Goal: Information Seeking & Learning: Find specific fact

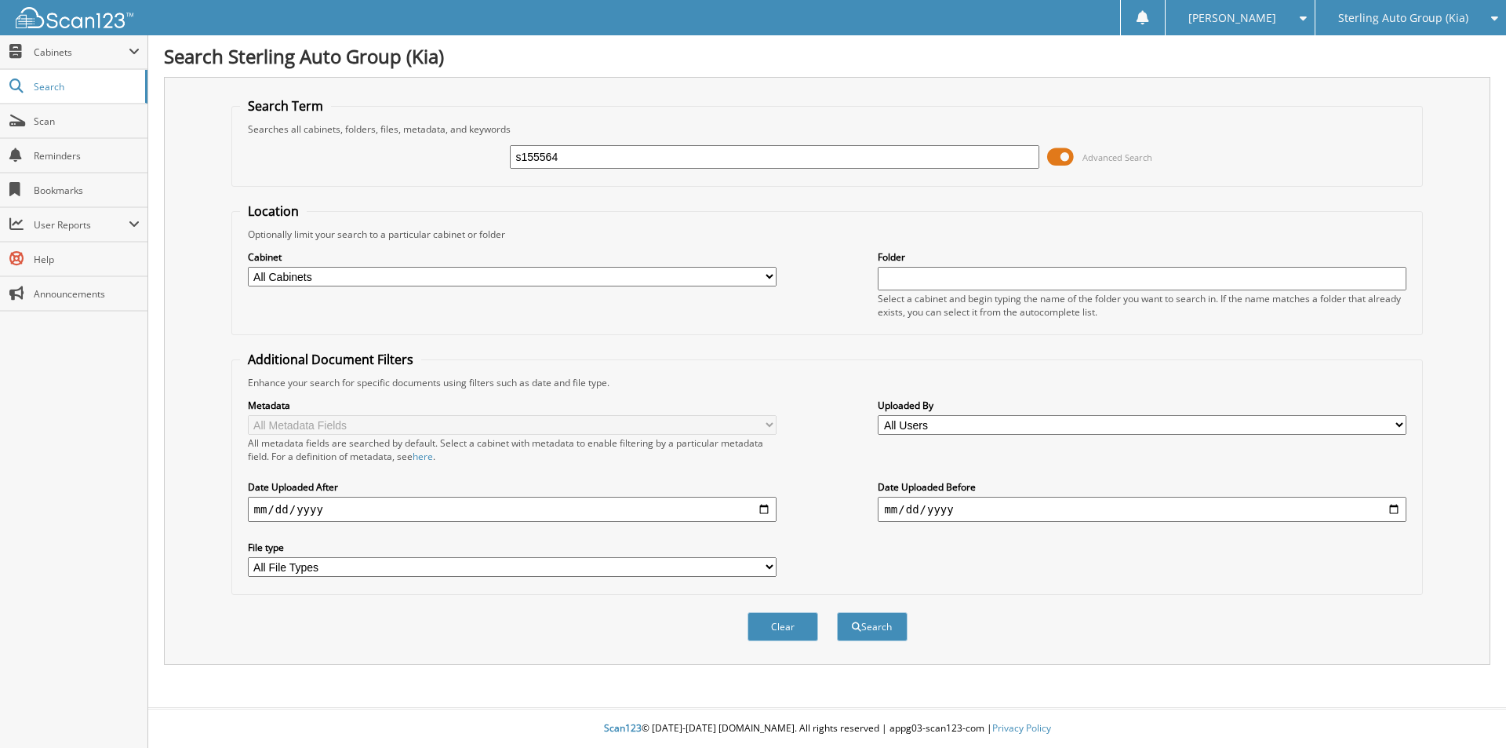
type input "s155564"
click at [837, 612] on button "Search" at bounding box center [872, 626] width 71 height 29
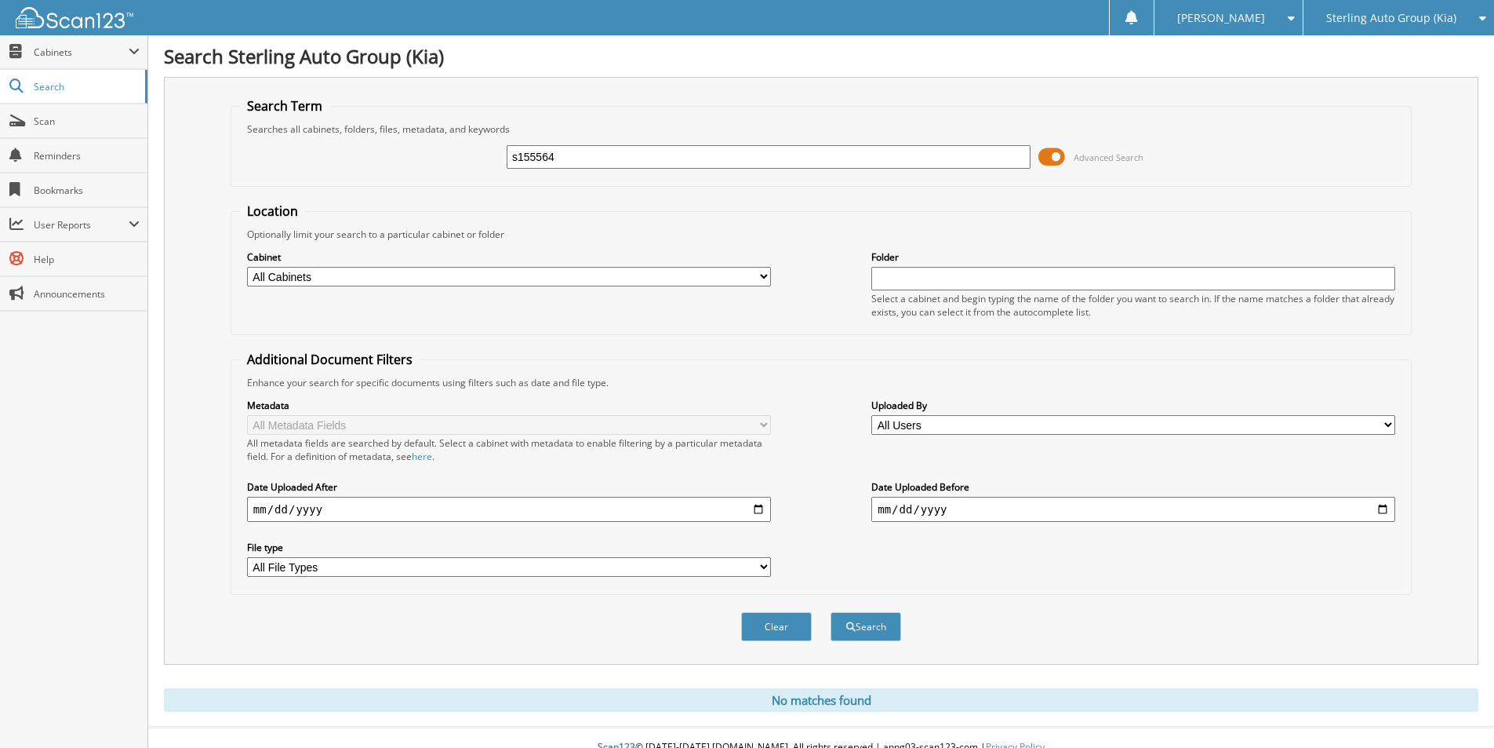
click at [1067, 160] on span "Advanced Search" at bounding box center [1091, 157] width 105 height 24
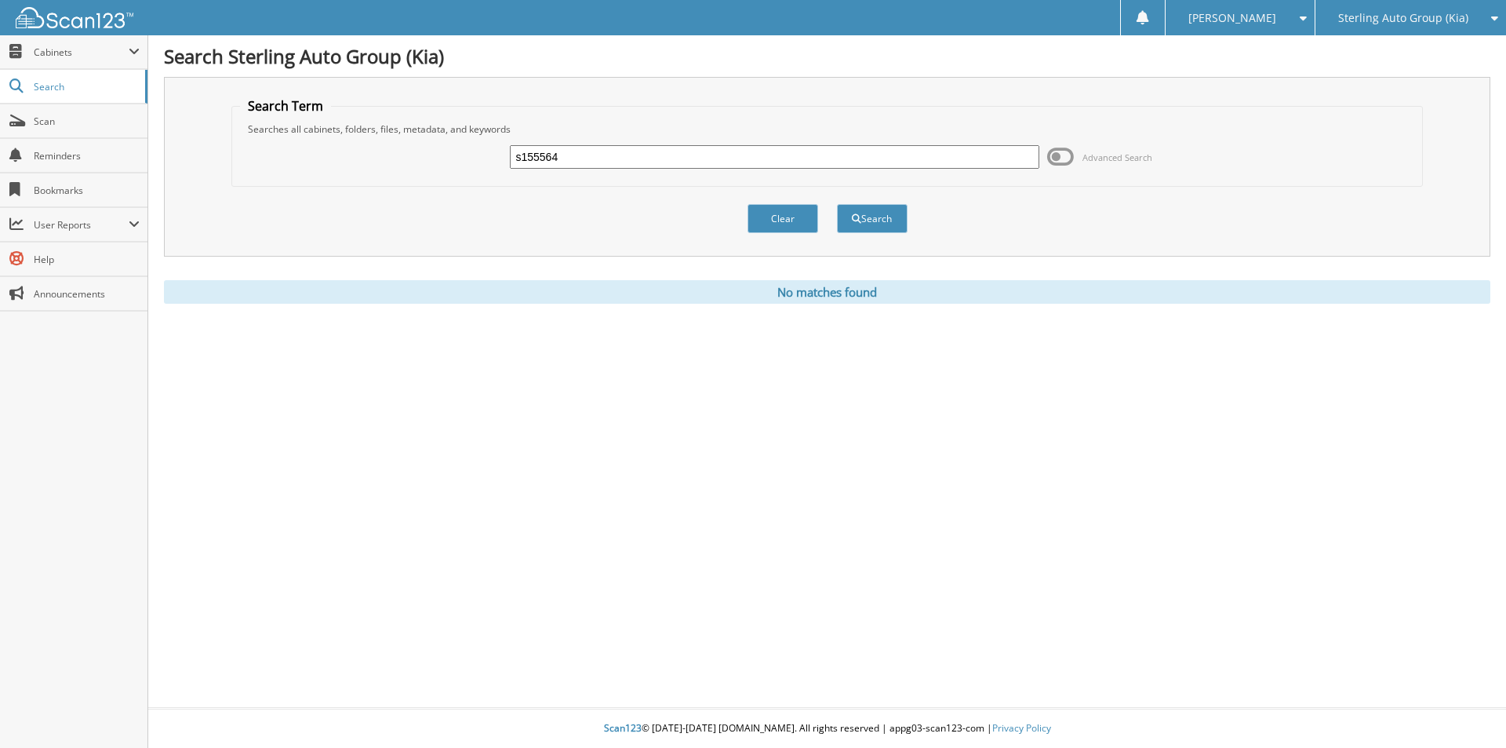
drag, startPoint x: 780, startPoint y: 159, endPoint x: 372, endPoint y: 180, distance: 409.2
click at [355, 187] on form "Search Term Searches all cabinets, folders, files, metadata, and keywords s1555…" at bounding box center [827, 173] width 1192 height 153
type input "s155564"
click at [837, 204] on button "Search" at bounding box center [872, 218] width 71 height 29
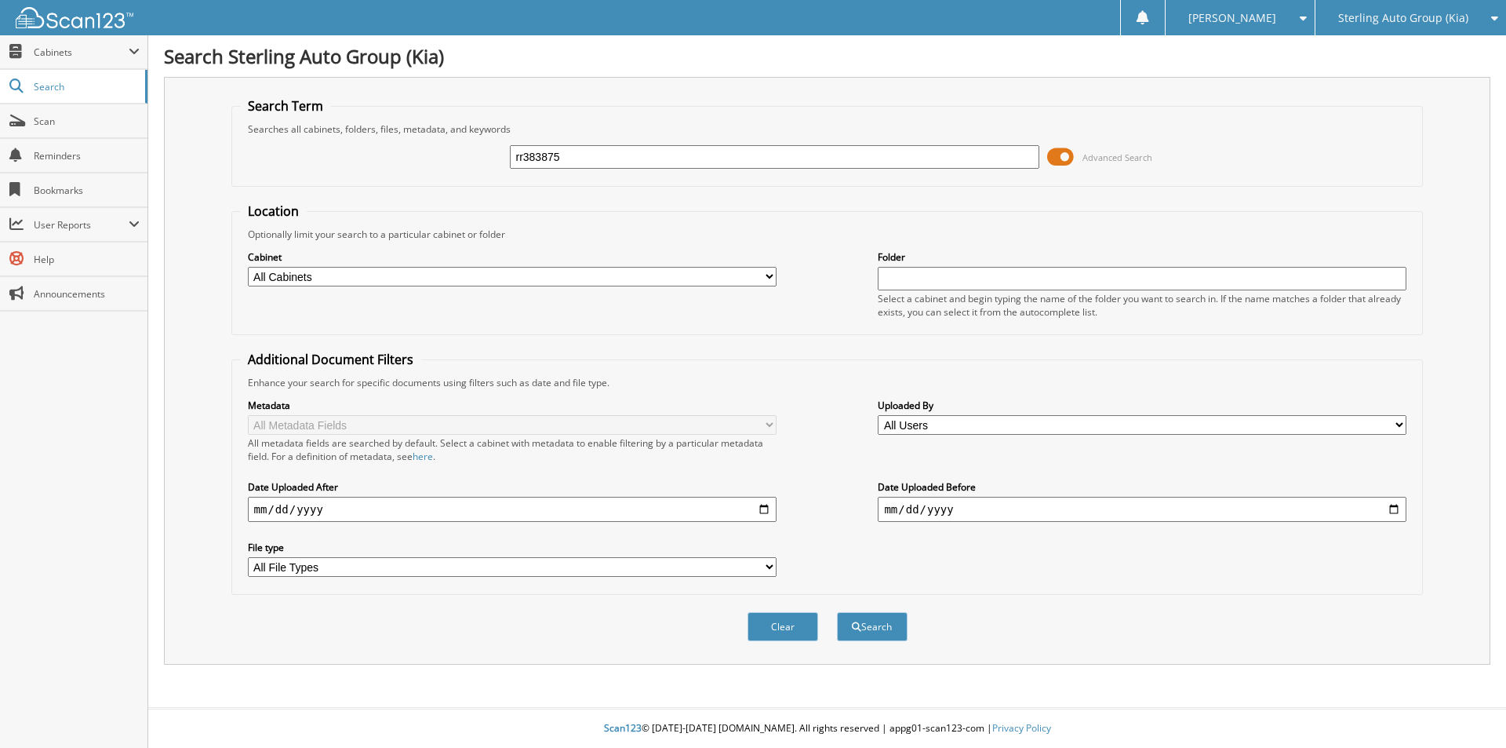
type input "rr383875"
click at [837, 612] on button "Search" at bounding box center [872, 626] width 71 height 29
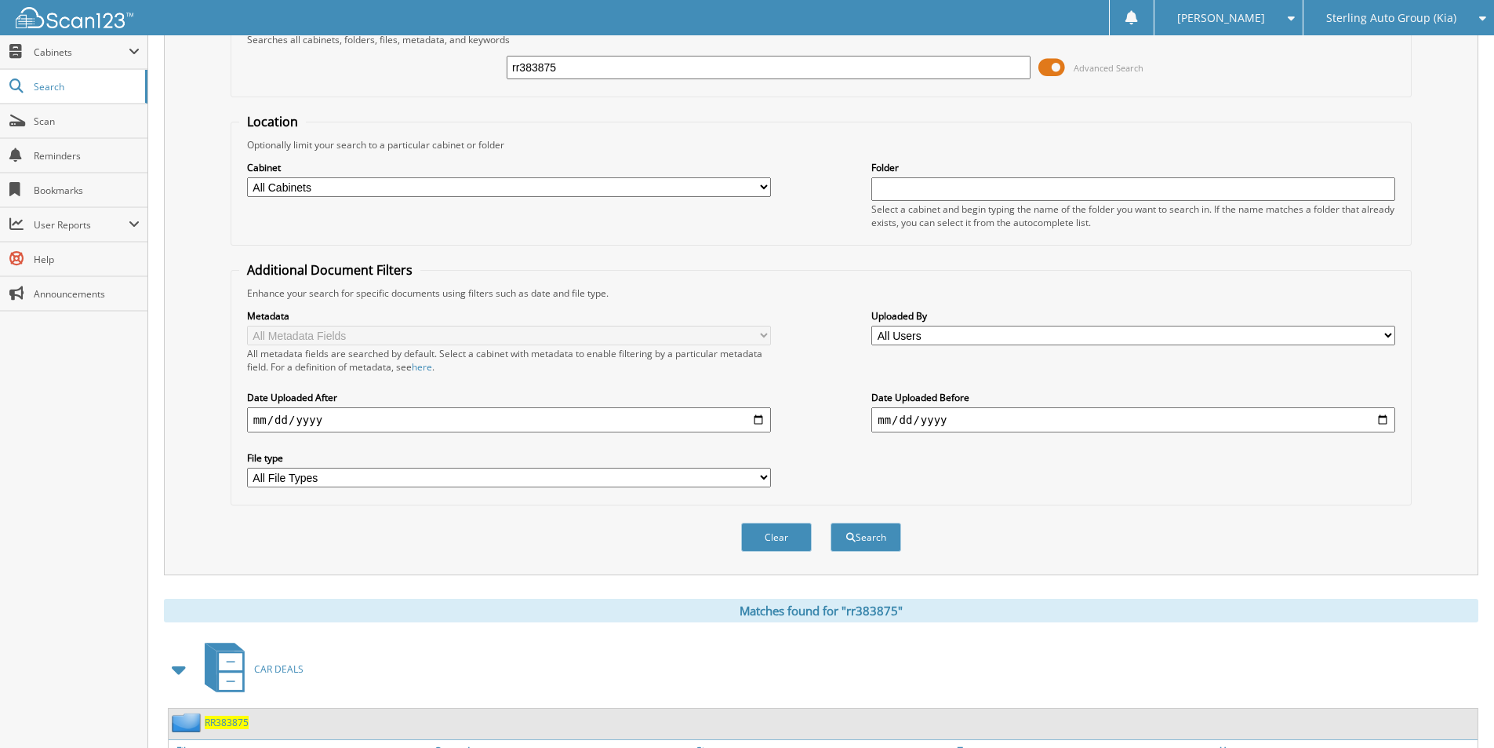
scroll to position [314, 0]
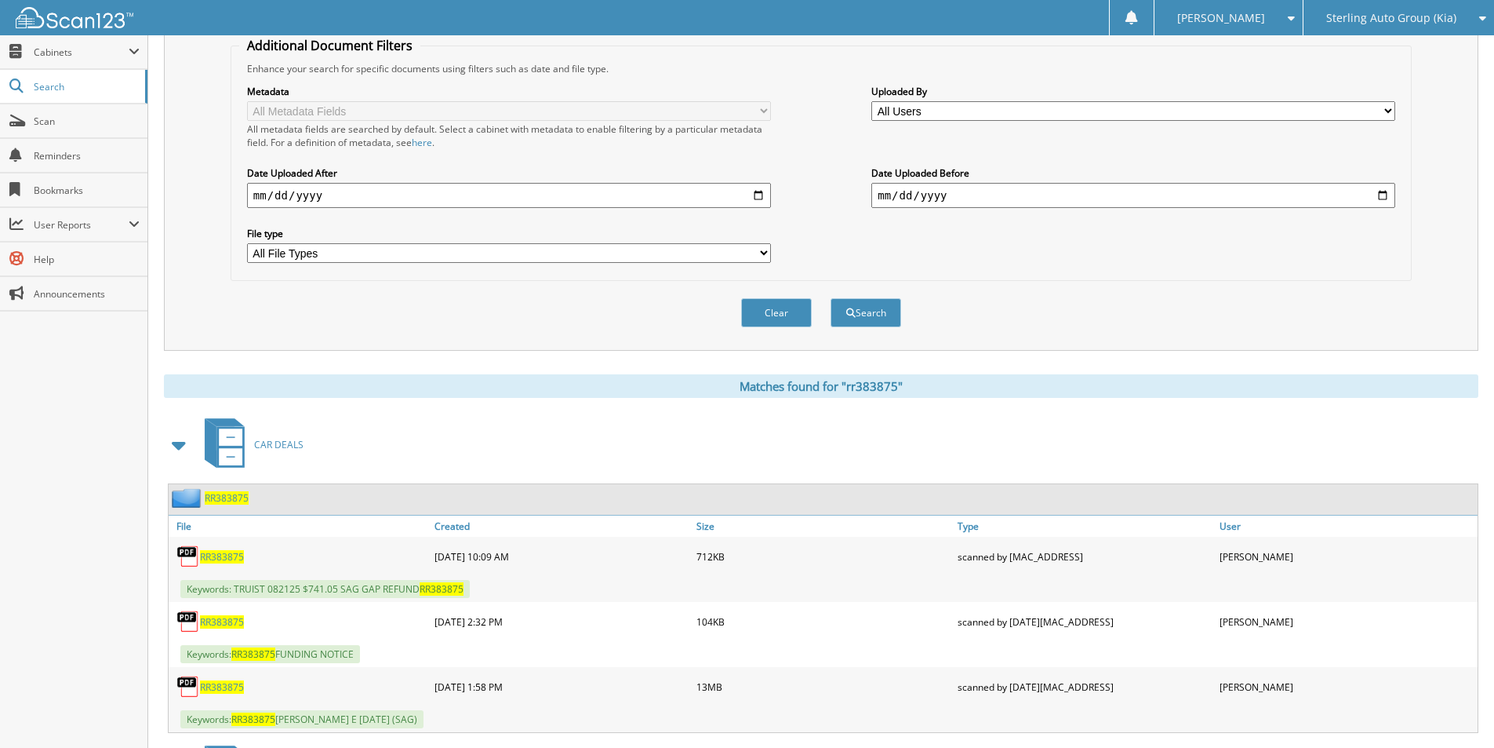
click at [231, 554] on span "RR383875" at bounding box center [222, 556] width 44 height 13
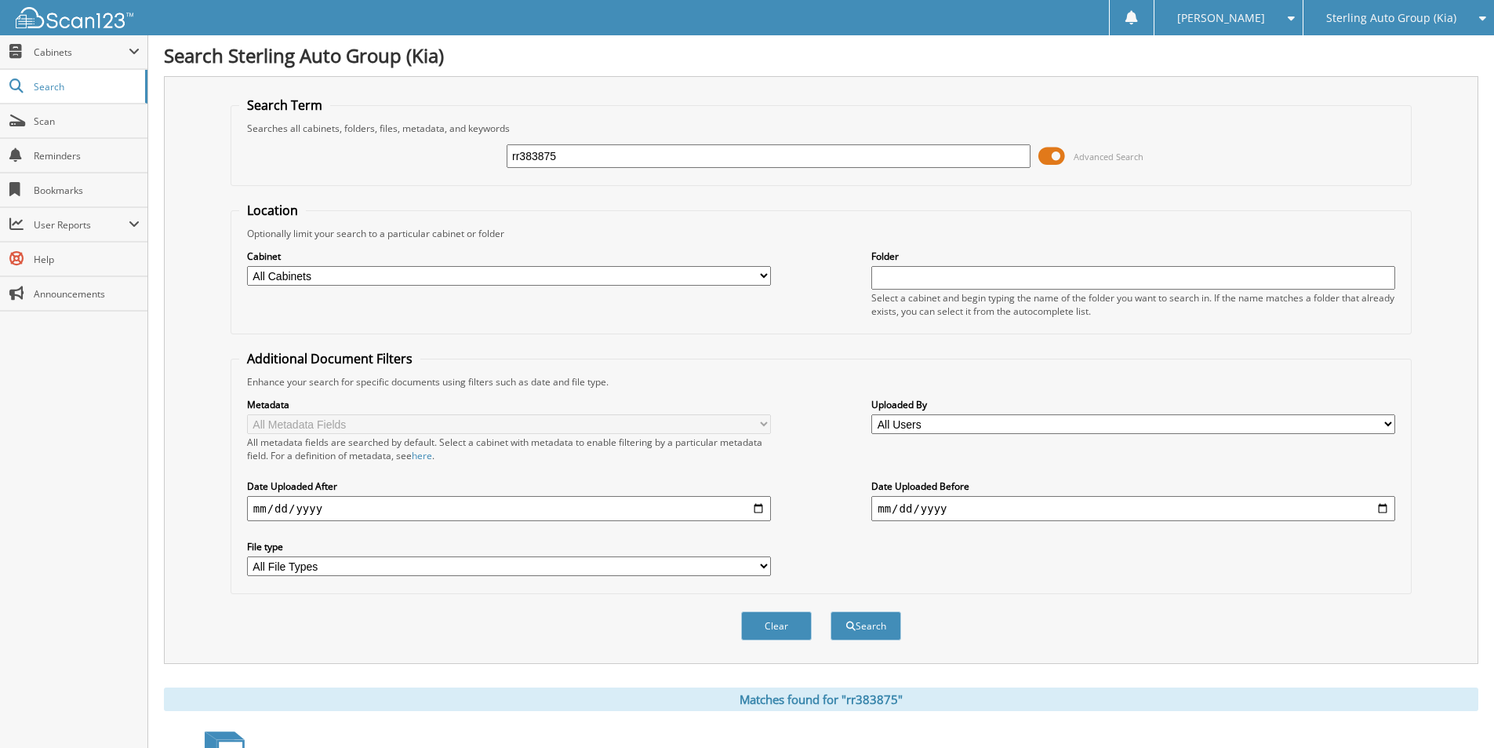
scroll to position [0, 0]
drag, startPoint x: 594, startPoint y: 168, endPoint x: 457, endPoint y: 158, distance: 137.6
click at [457, 158] on div "rr383875 Advanced Search" at bounding box center [821, 157] width 1164 height 42
type input "s623645"
click at [831, 612] on button "Search" at bounding box center [866, 626] width 71 height 29
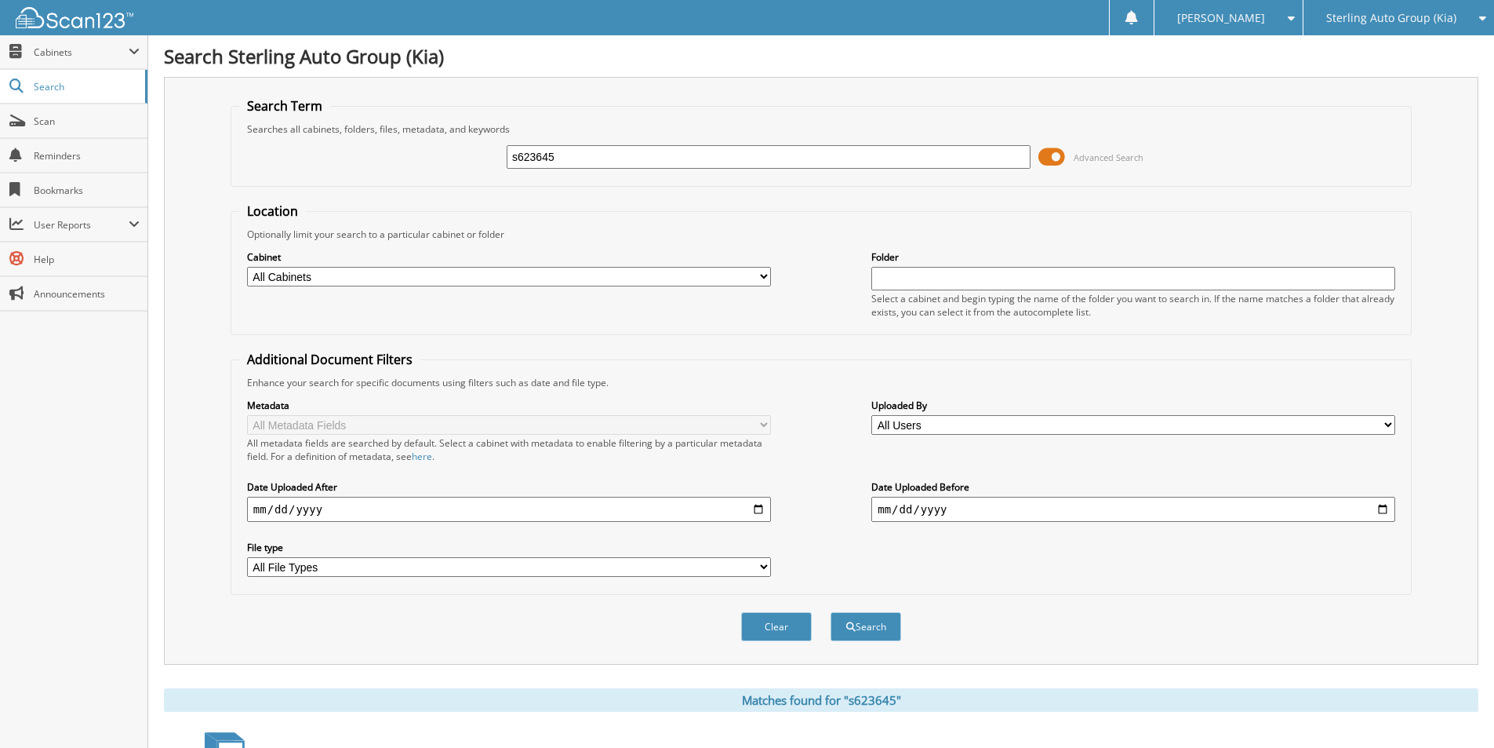
click at [1422, 20] on span "Sterling Auto Group (Kia)" at bounding box center [1391, 17] width 130 height 9
click at [1395, 78] on link "Sterling Chevrolet Buick GMC LLC" at bounding box center [1399, 84] width 191 height 42
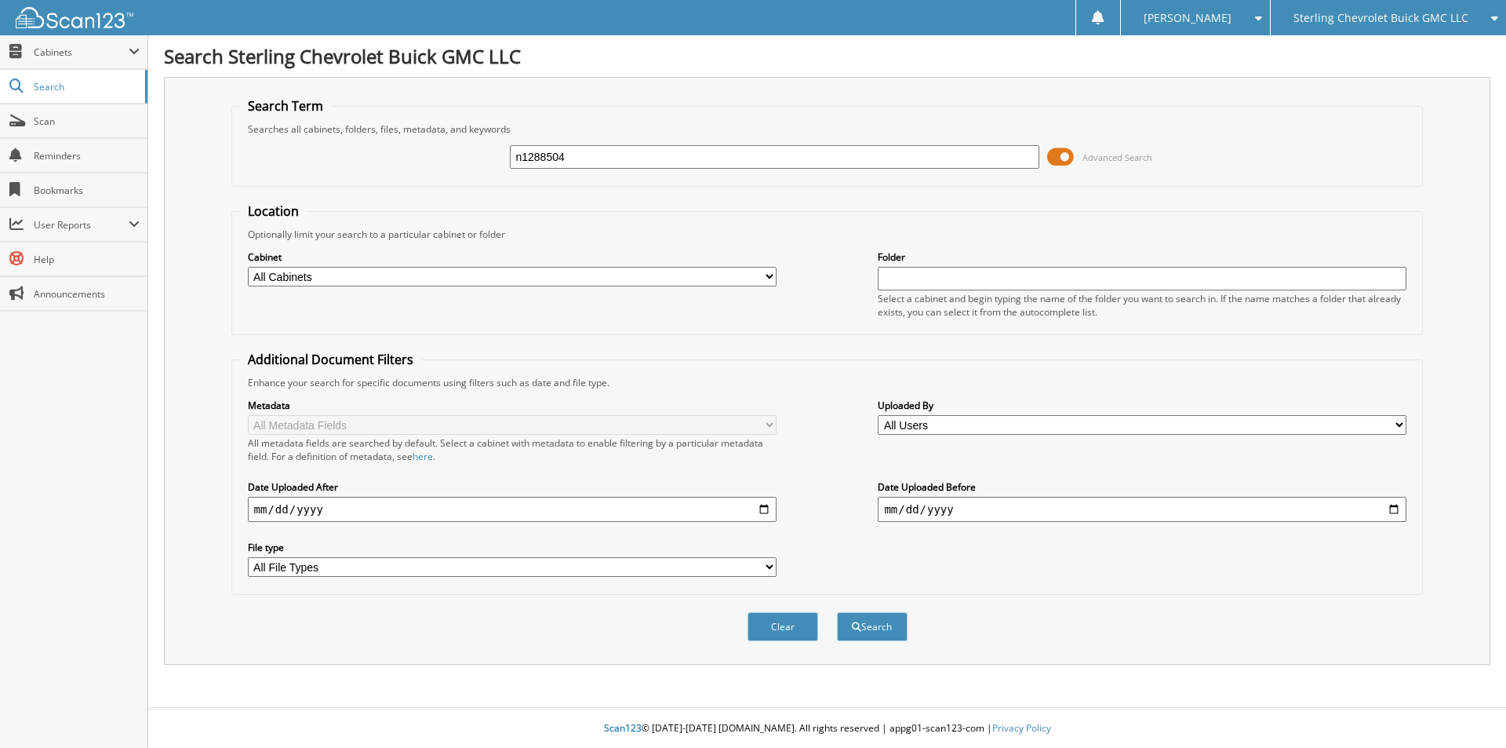
type input "n1288504"
click at [837, 612] on button "Search" at bounding box center [872, 626] width 71 height 29
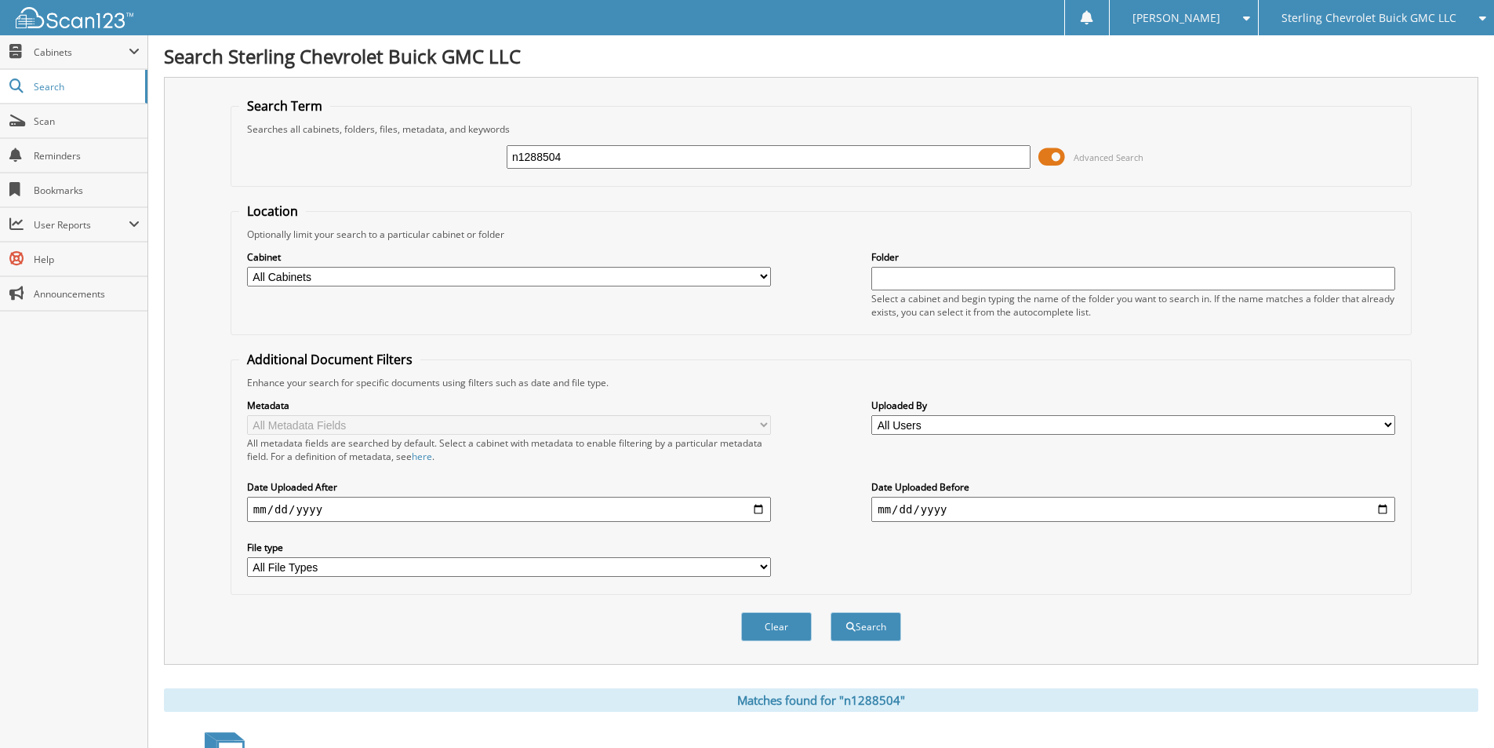
click at [1371, 16] on span "Sterling Chevrolet Buick GMC LLC" at bounding box center [1369, 17] width 175 height 9
click at [1370, 53] on link "Sterling Auto Group (Kia)" at bounding box center [1376, 48] width 235 height 27
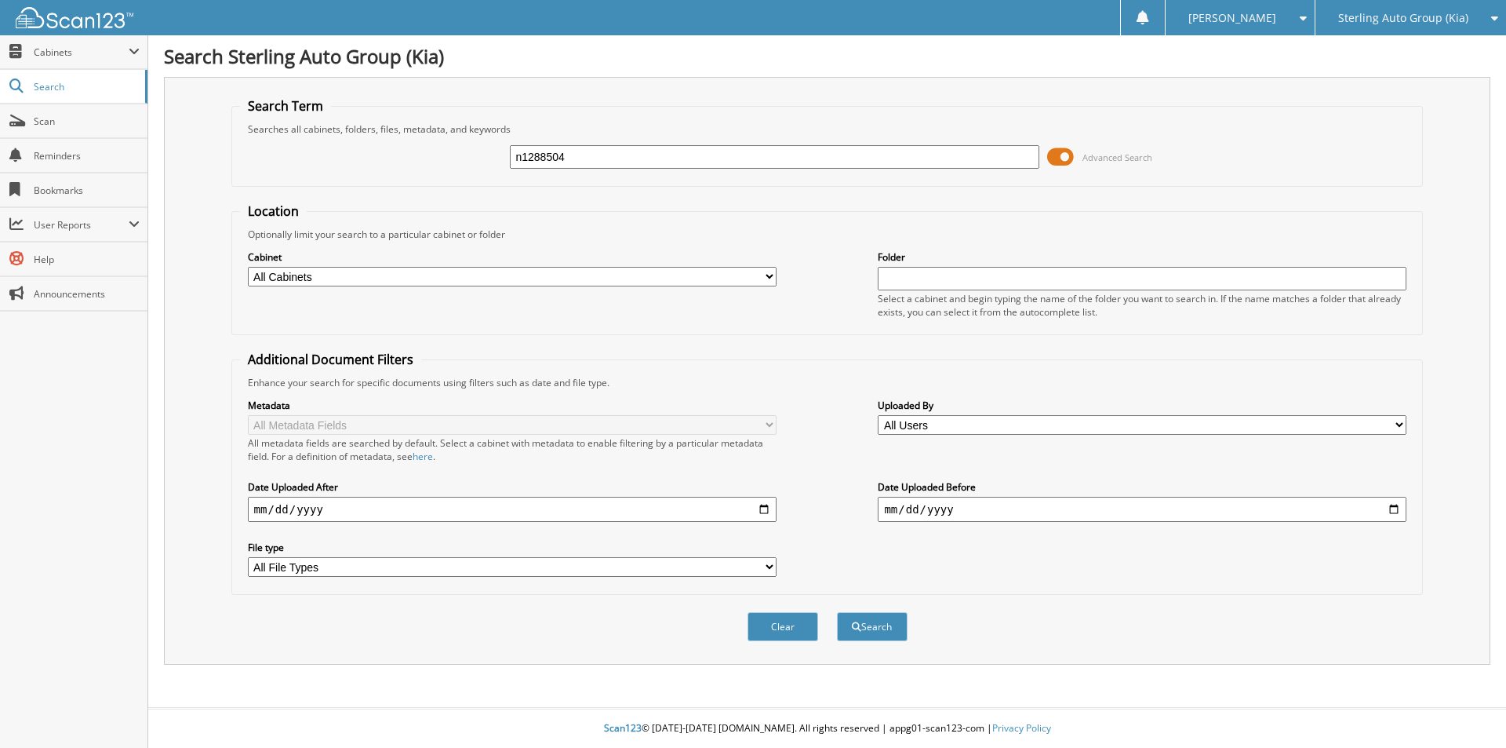
type input "n1288504"
click at [837, 612] on button "Search" at bounding box center [872, 626] width 71 height 29
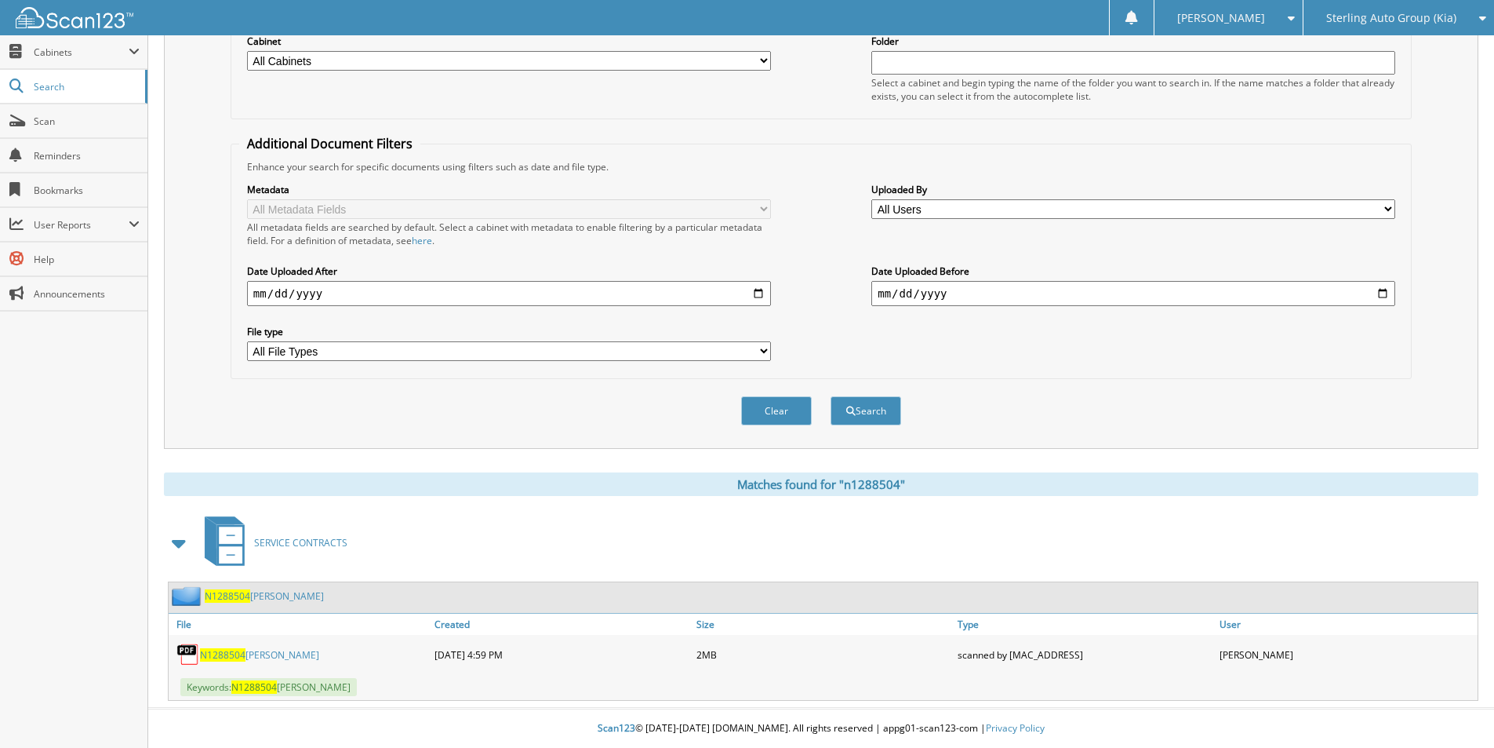
scroll to position [216, 0]
click at [227, 648] on link "N1288504 [PERSON_NAME]" at bounding box center [259, 654] width 119 height 13
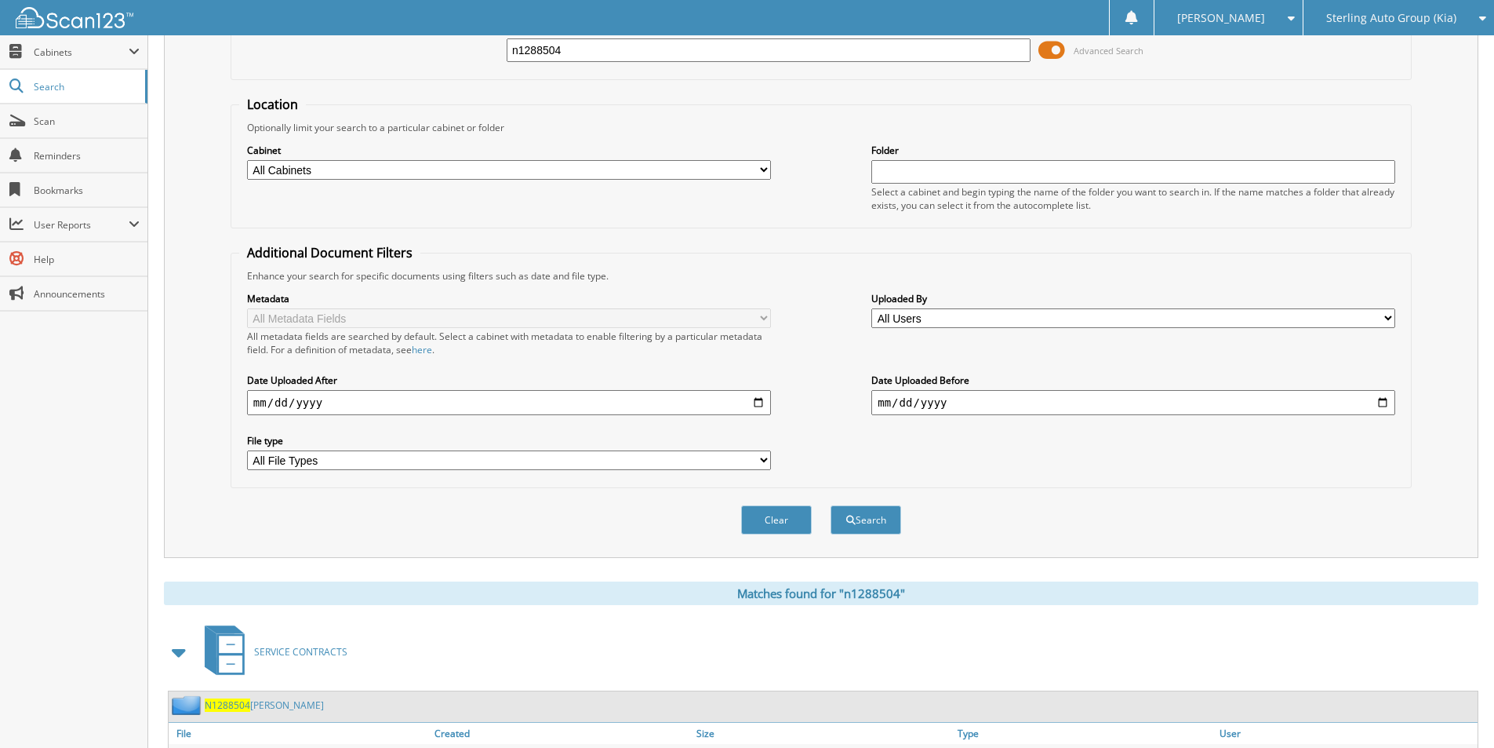
scroll to position [0, 0]
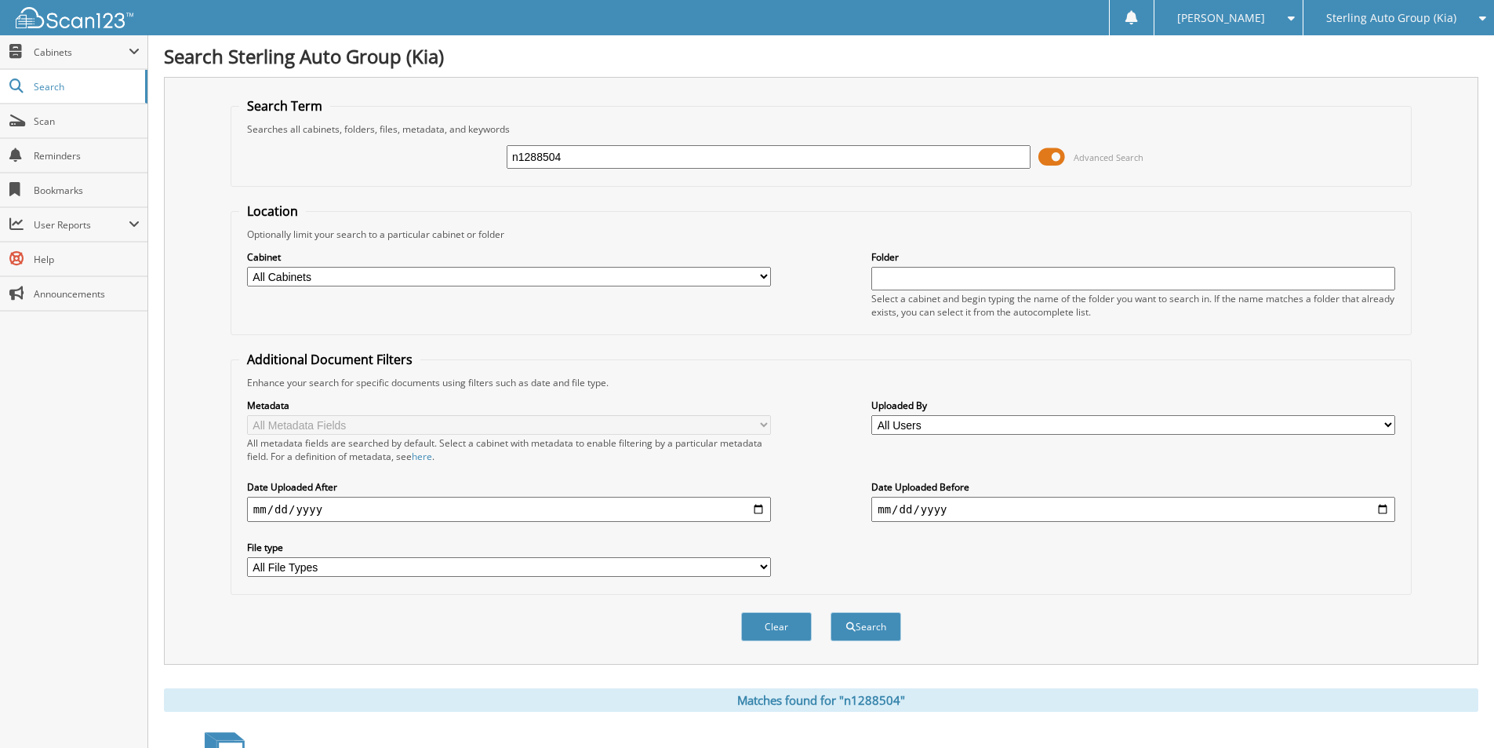
click at [842, 169] on div "n1288504" at bounding box center [769, 157] width 524 height 27
click at [846, 161] on input "n1288504" at bounding box center [769, 157] width 524 height 24
type input "s154393"
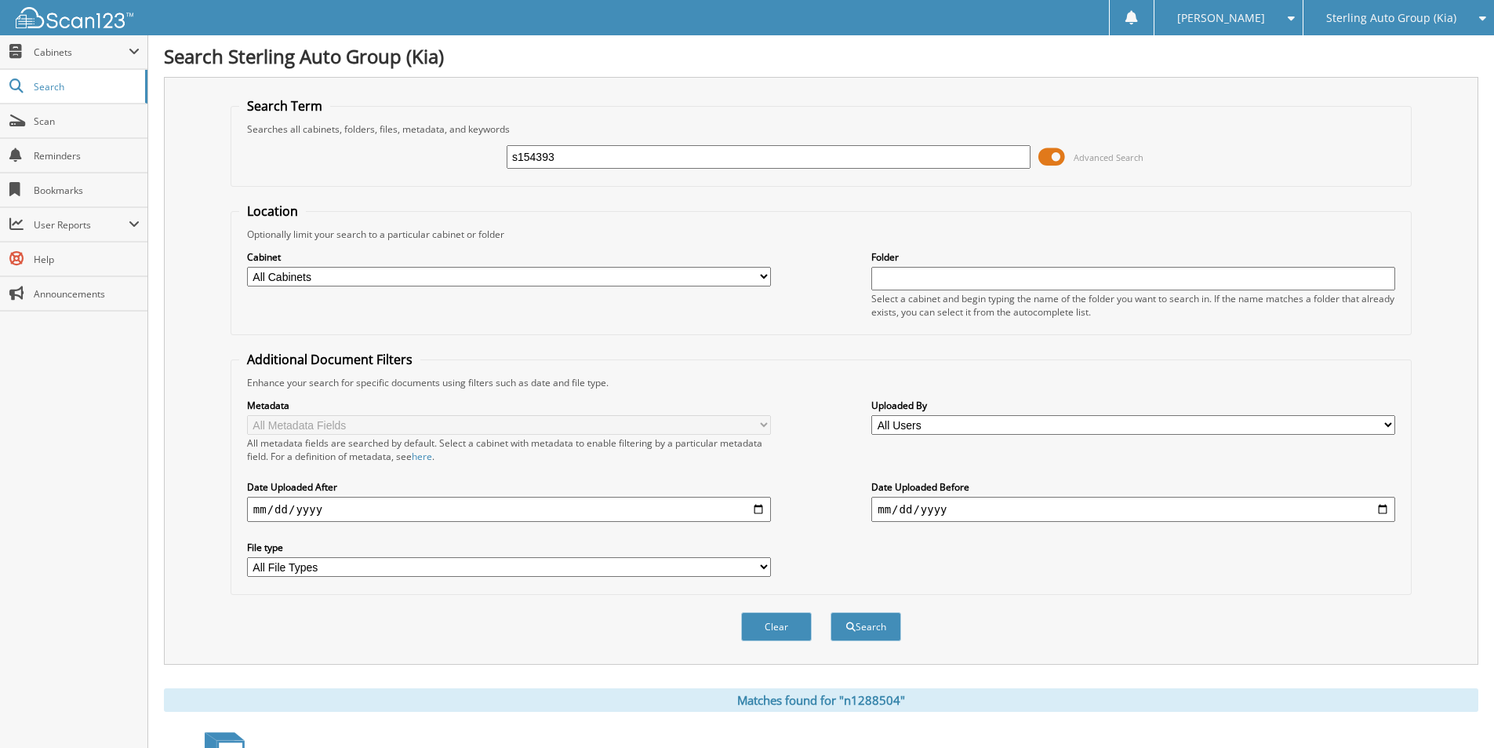
click at [831, 612] on button "Search" at bounding box center [866, 626] width 71 height 29
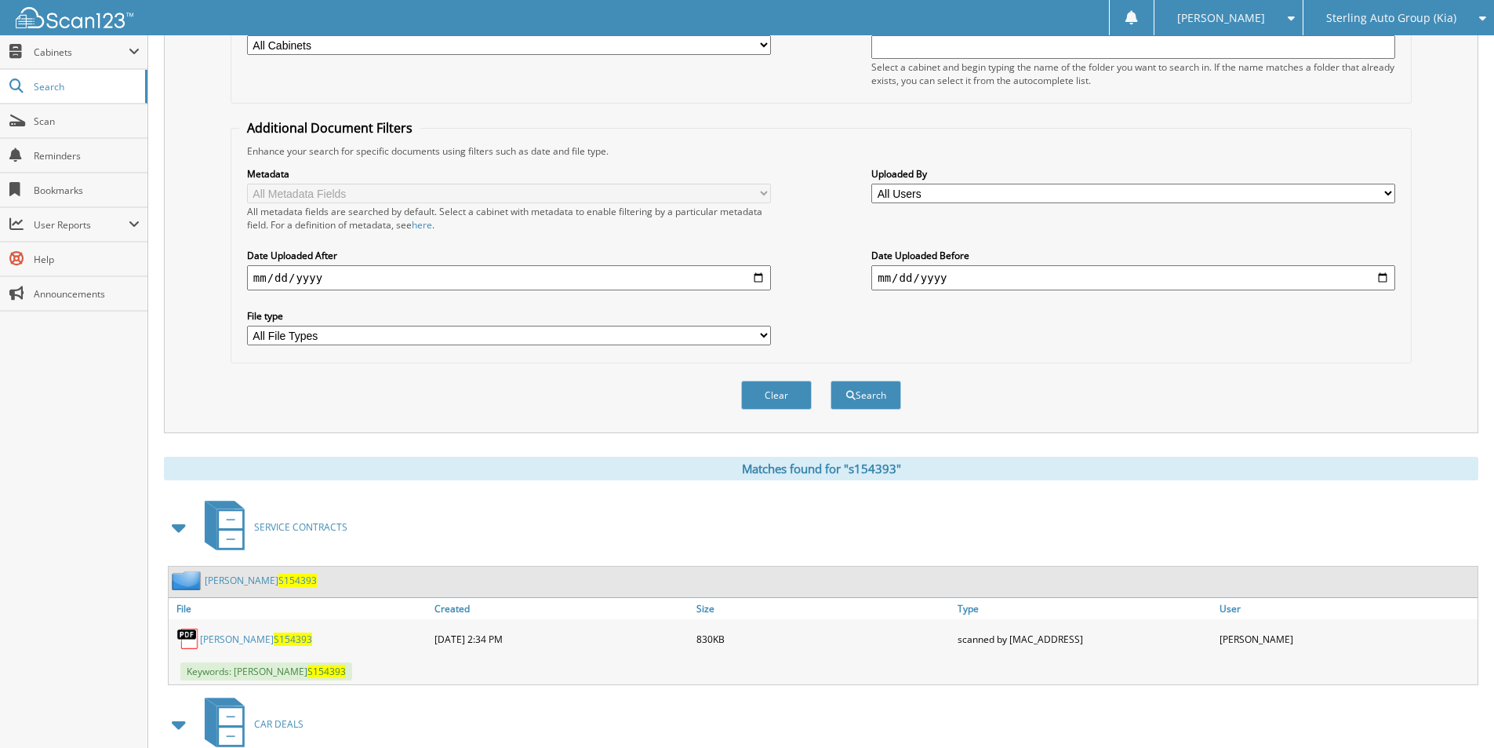
scroll to position [471, 0]
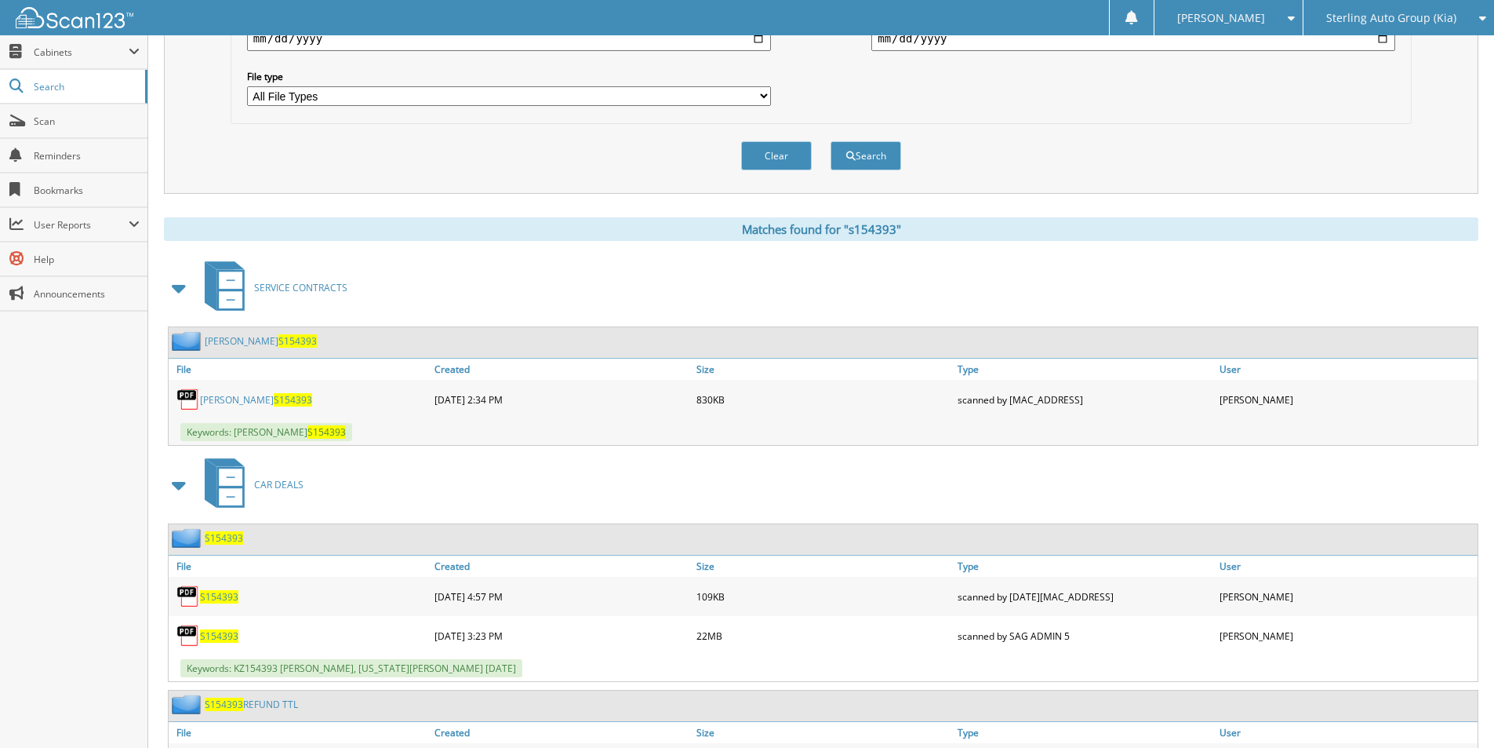
click at [274, 398] on span "S154393" at bounding box center [293, 399] width 38 height 13
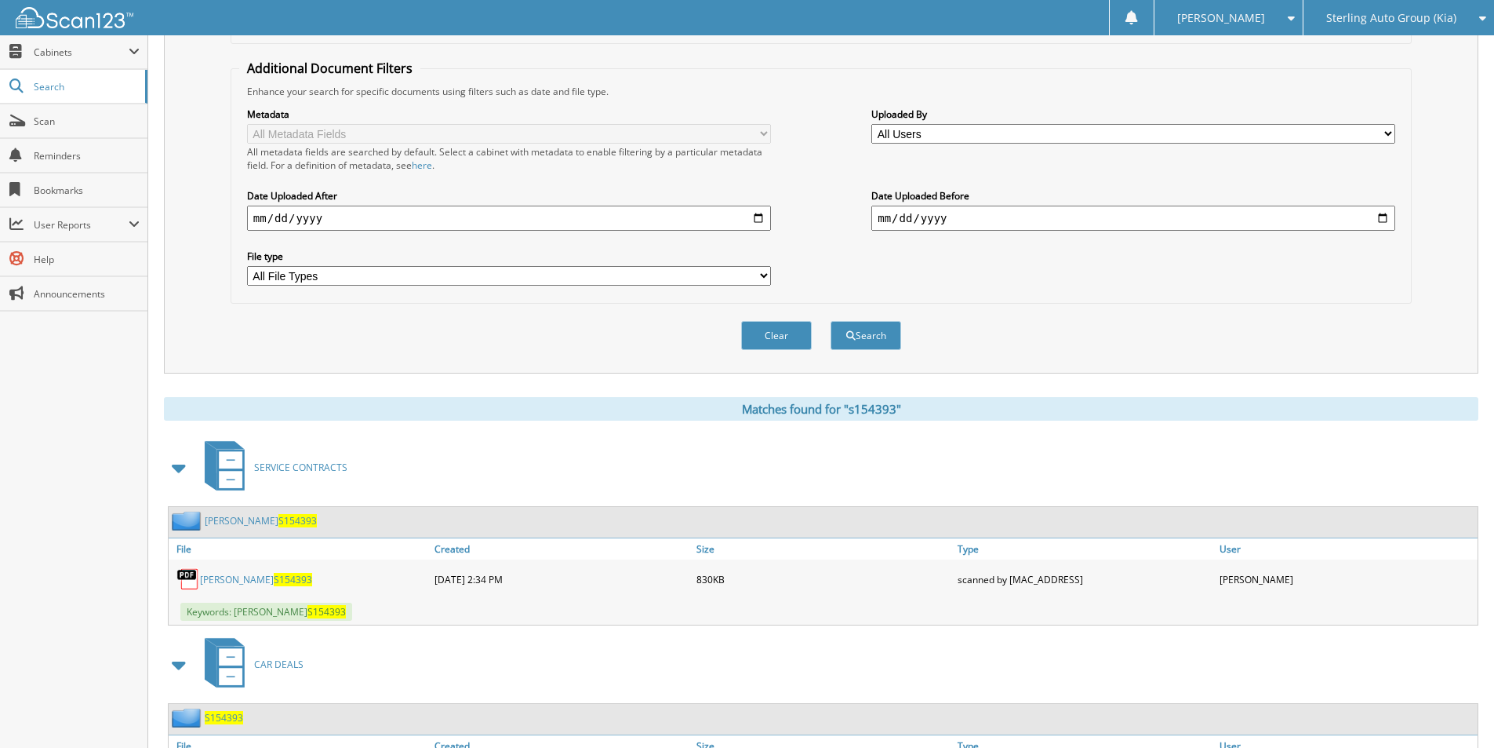
scroll to position [78, 0]
